Goal: Information Seeking & Learning: Learn about a topic

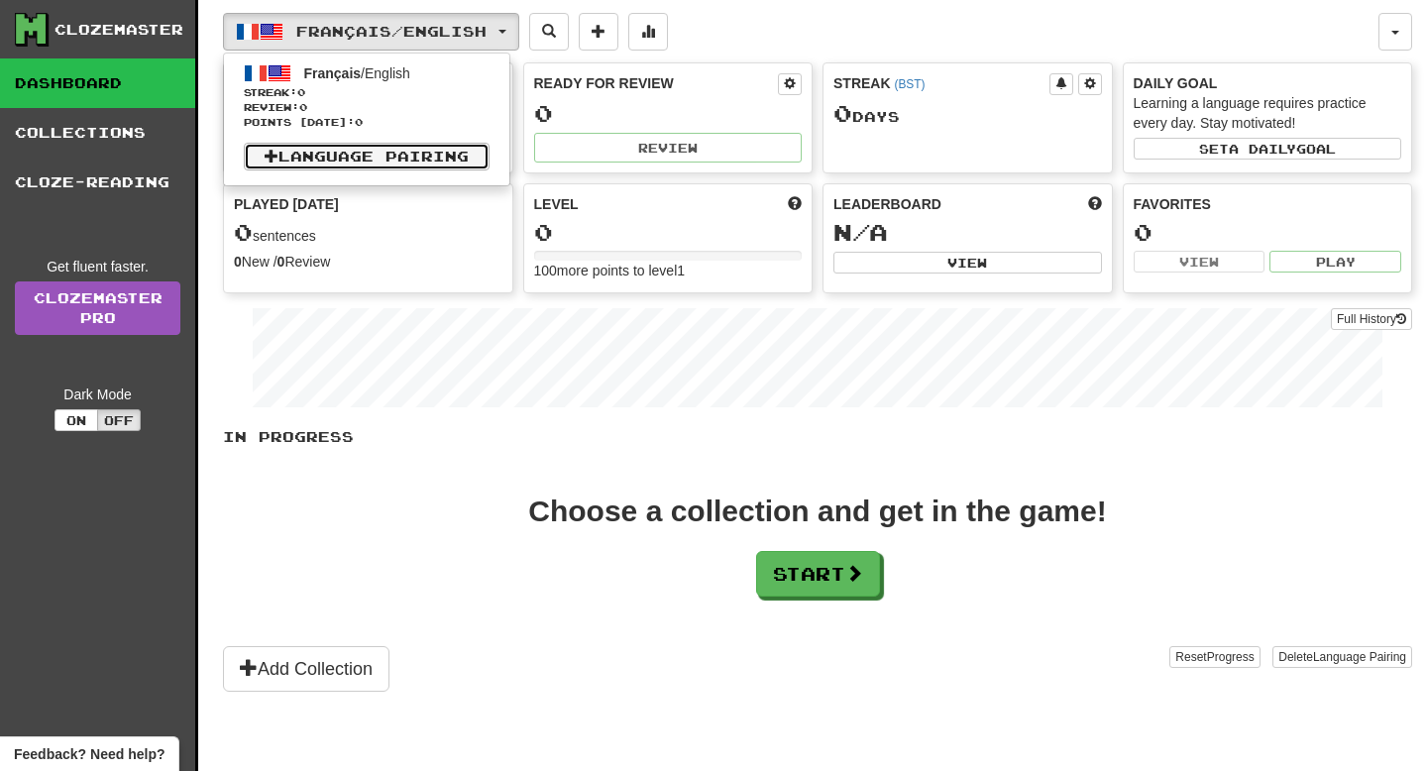
click at [327, 163] on link "Language Pairing" at bounding box center [367, 157] width 246 height 28
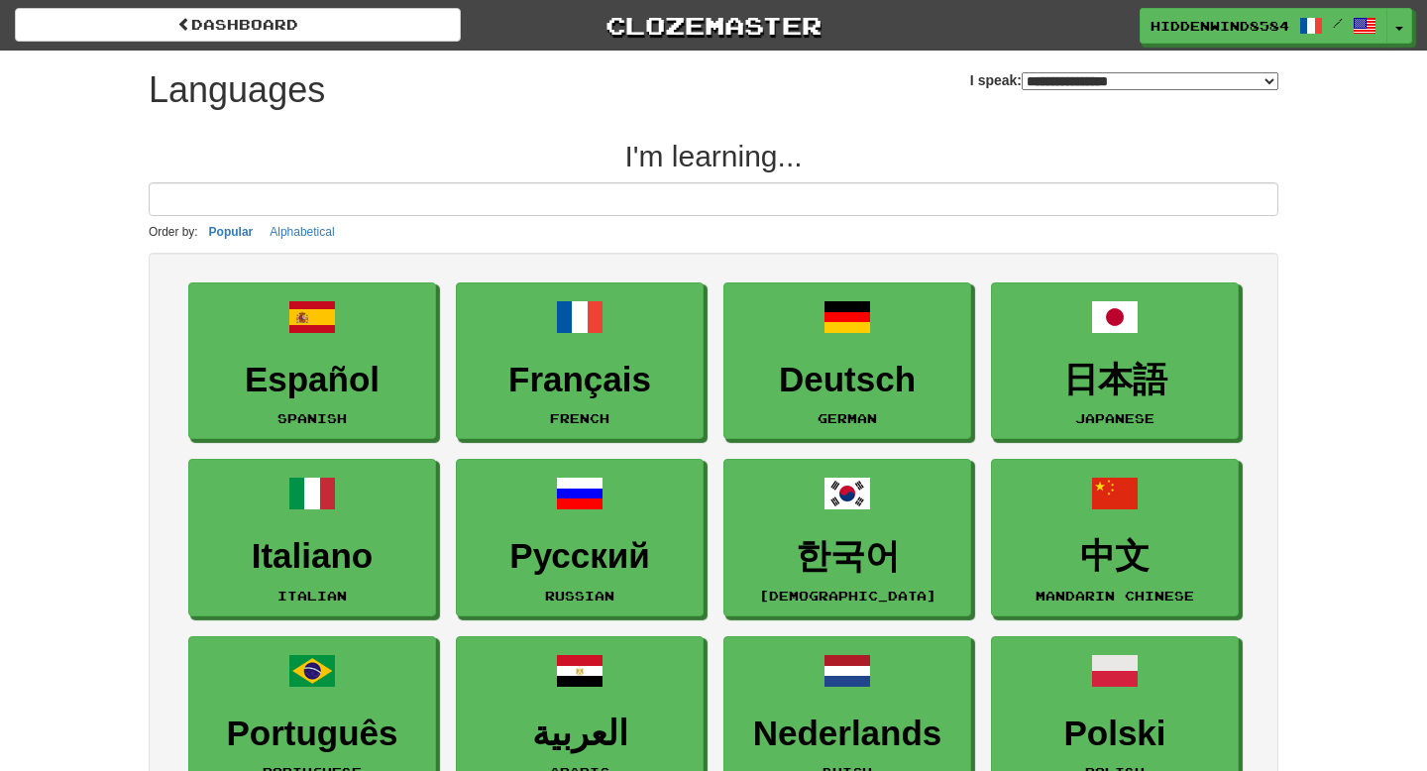
select select "*******"
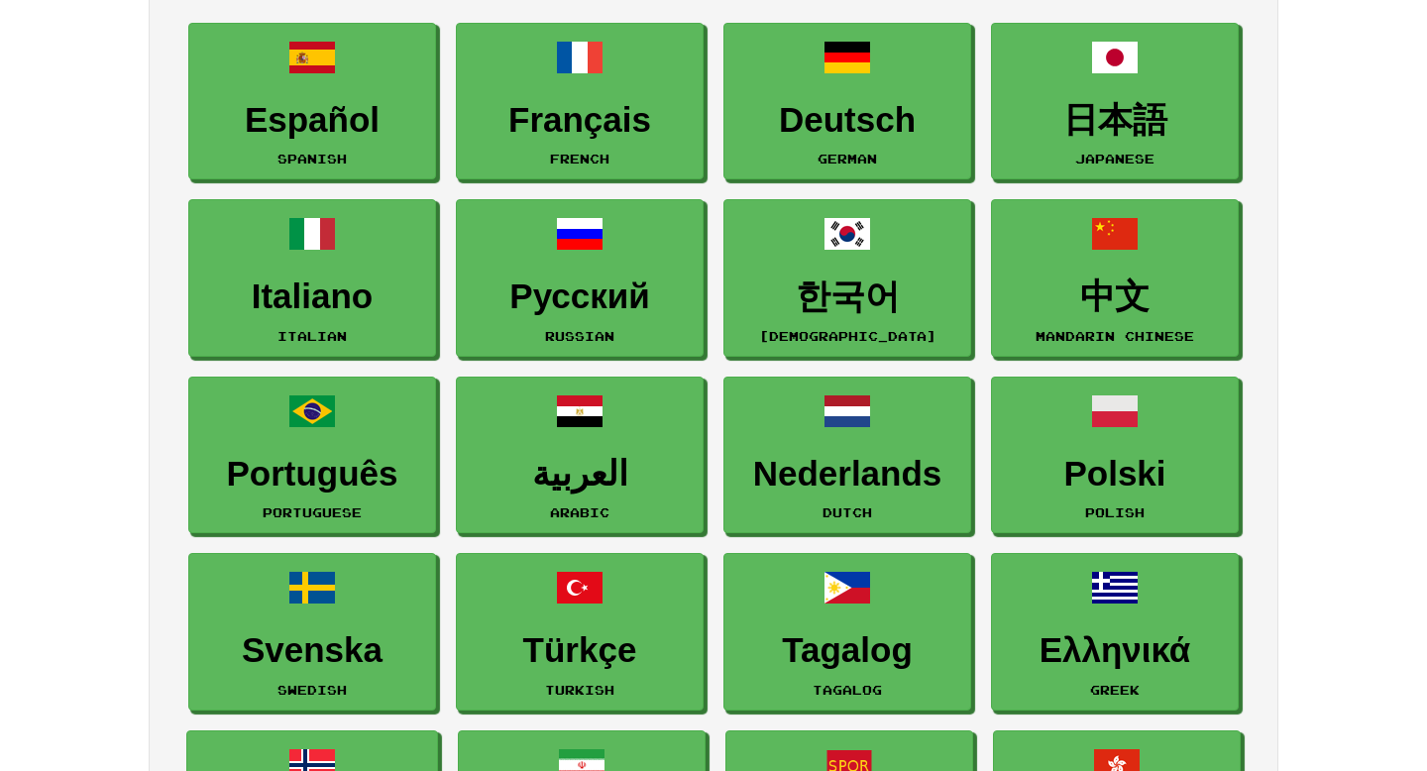
scroll to position [261, 0]
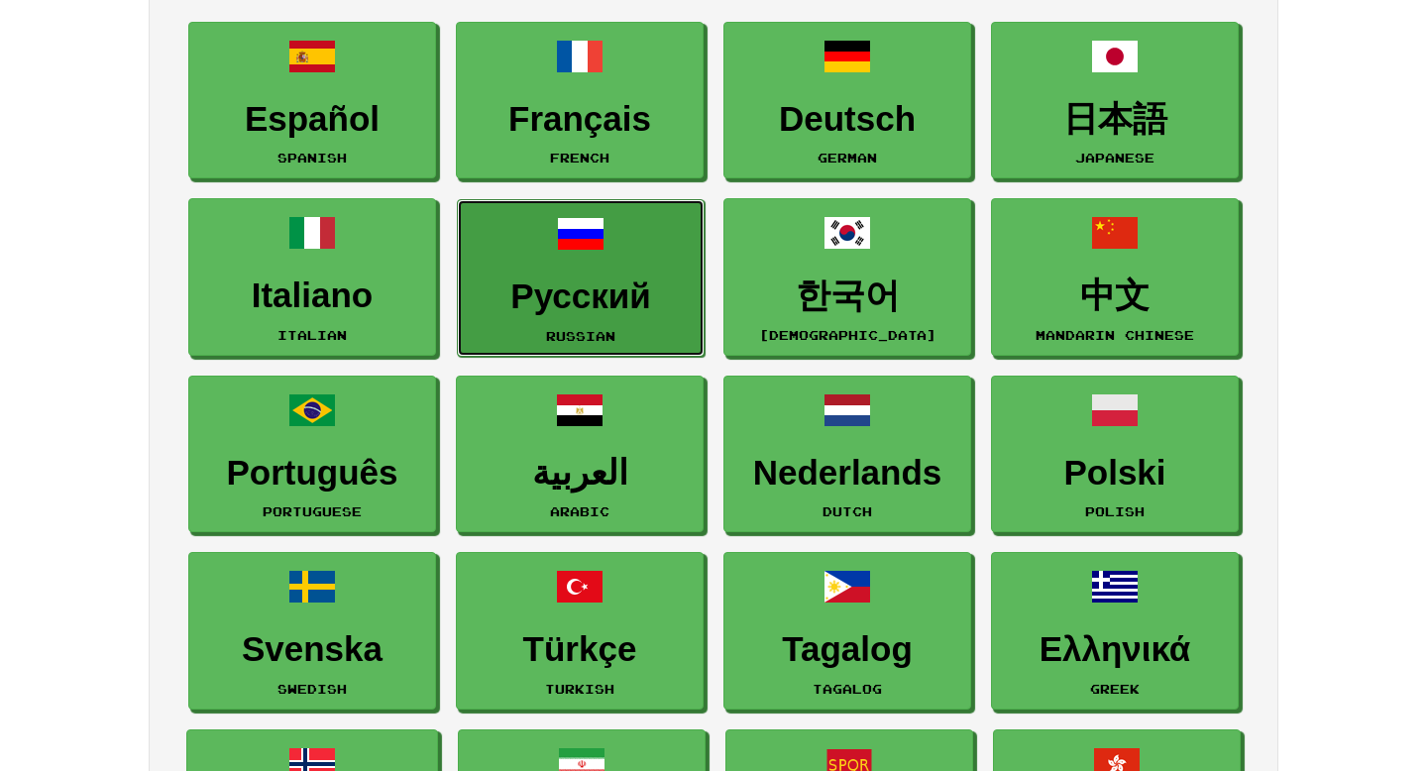
click at [622, 310] on h3 "Русский" at bounding box center [581, 296] width 226 height 39
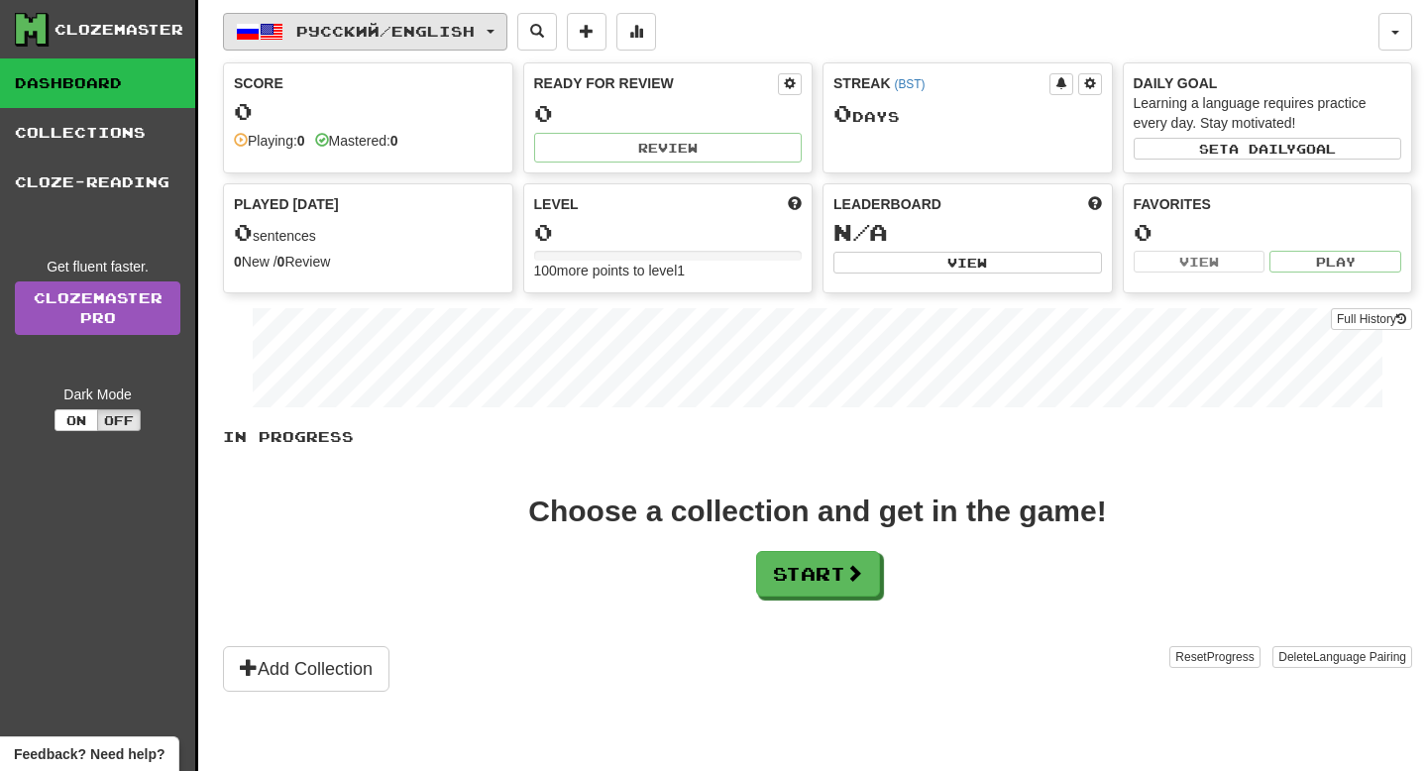
click at [444, 28] on span "Русский / English" at bounding box center [385, 31] width 178 height 17
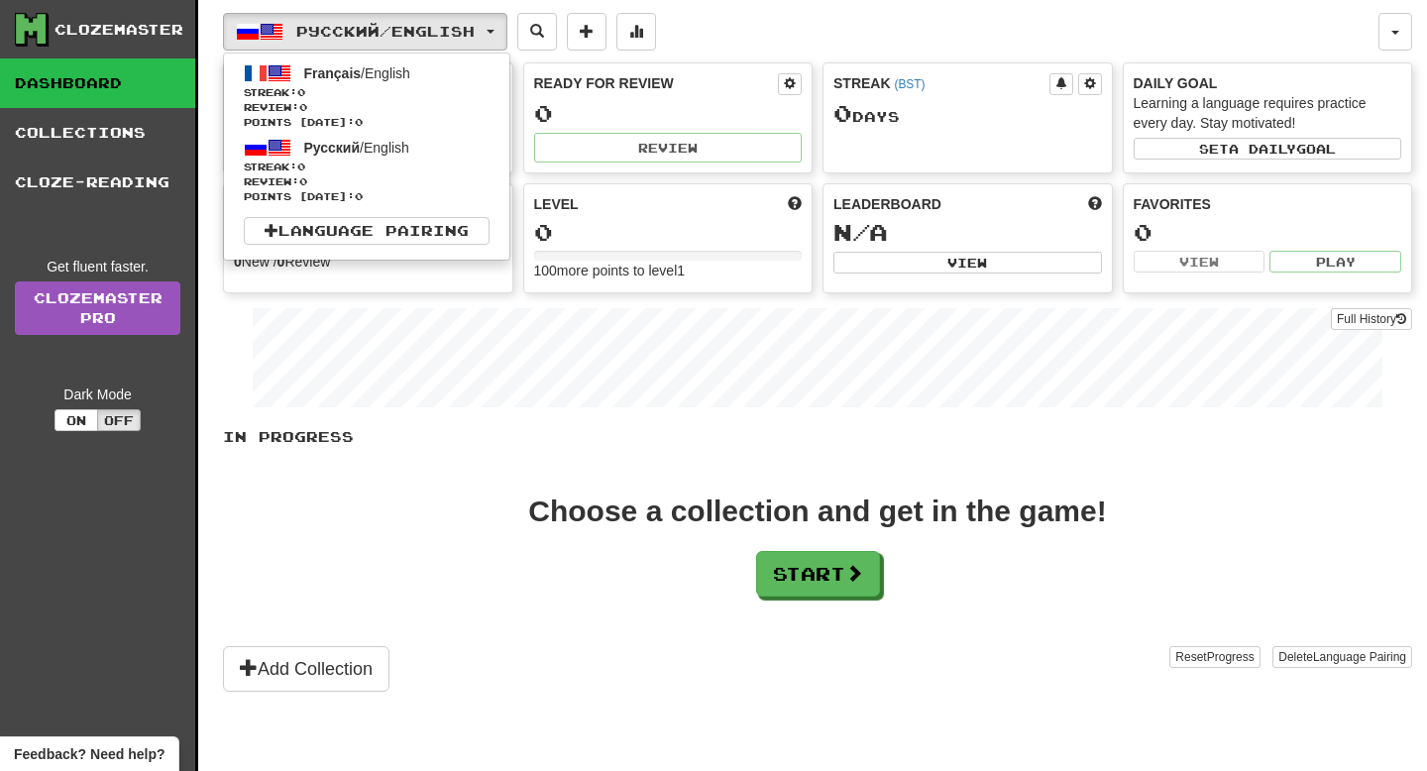
click at [445, 543] on div "Choose a collection and get in the game! Start" at bounding box center [817, 546] width 1189 height 100
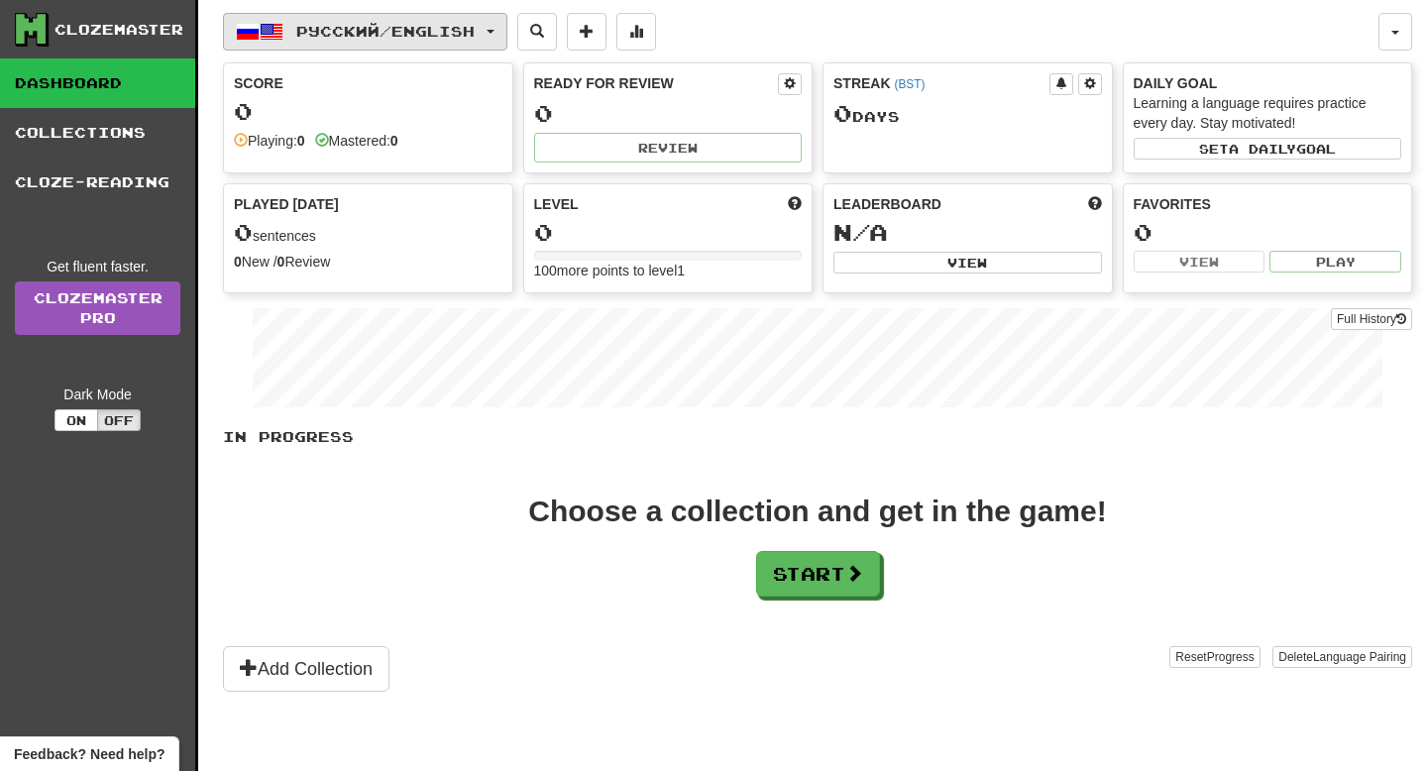
click at [344, 24] on span "Русский / English" at bounding box center [385, 31] width 178 height 17
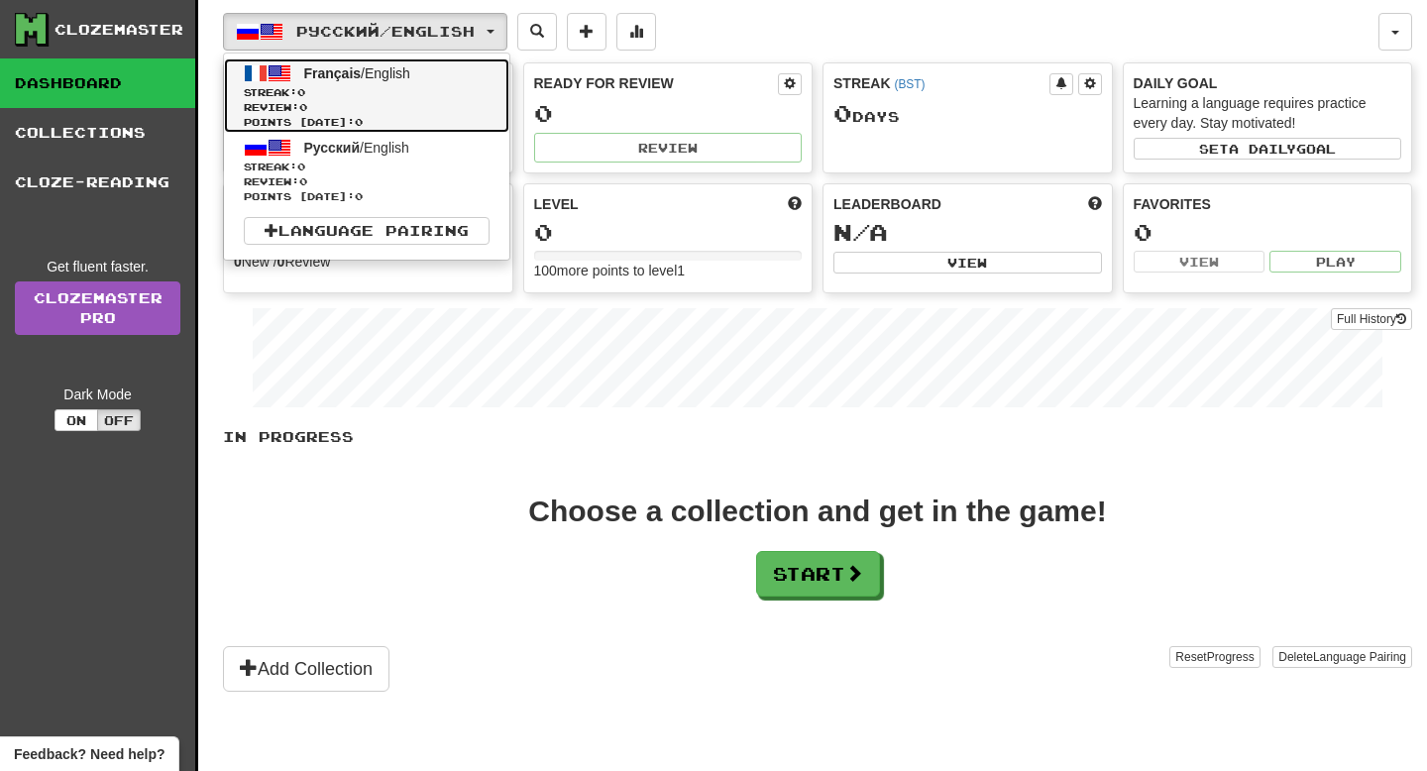
click at [354, 112] on span "Review: 0" at bounding box center [367, 107] width 246 height 15
